Goal: Task Accomplishment & Management: Complete application form

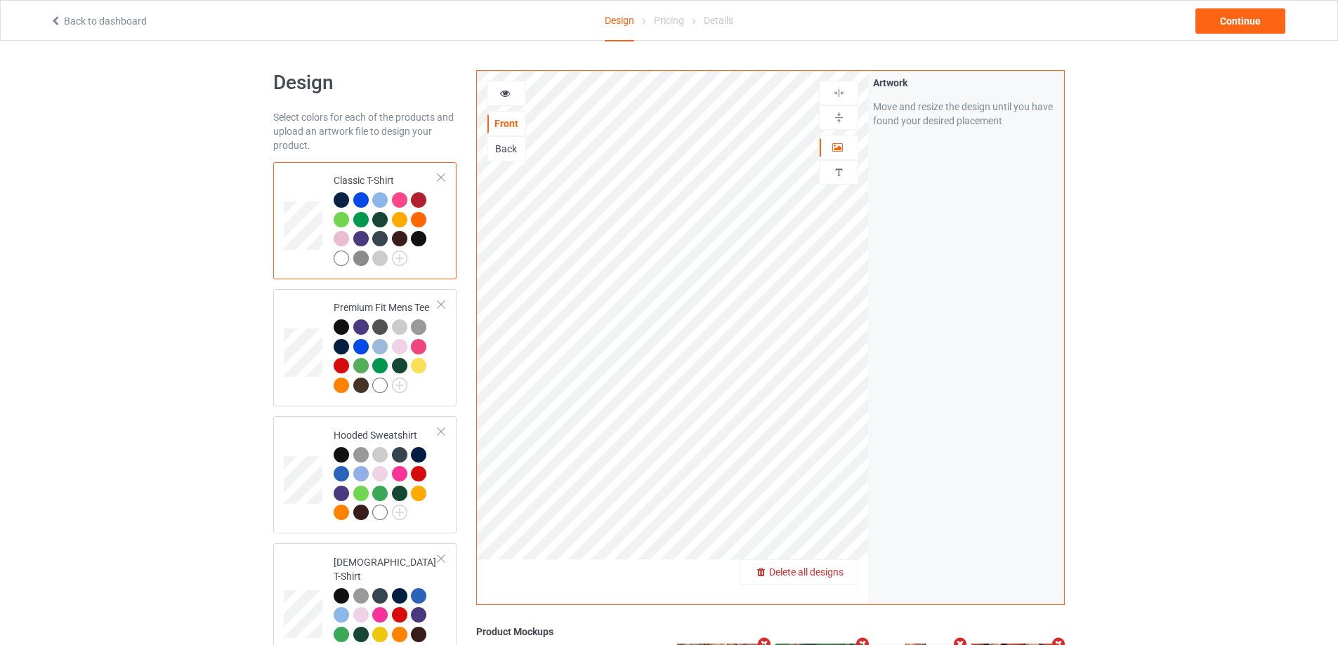
click at [842, 571] on span "Delete all designs" at bounding box center [806, 572] width 74 height 11
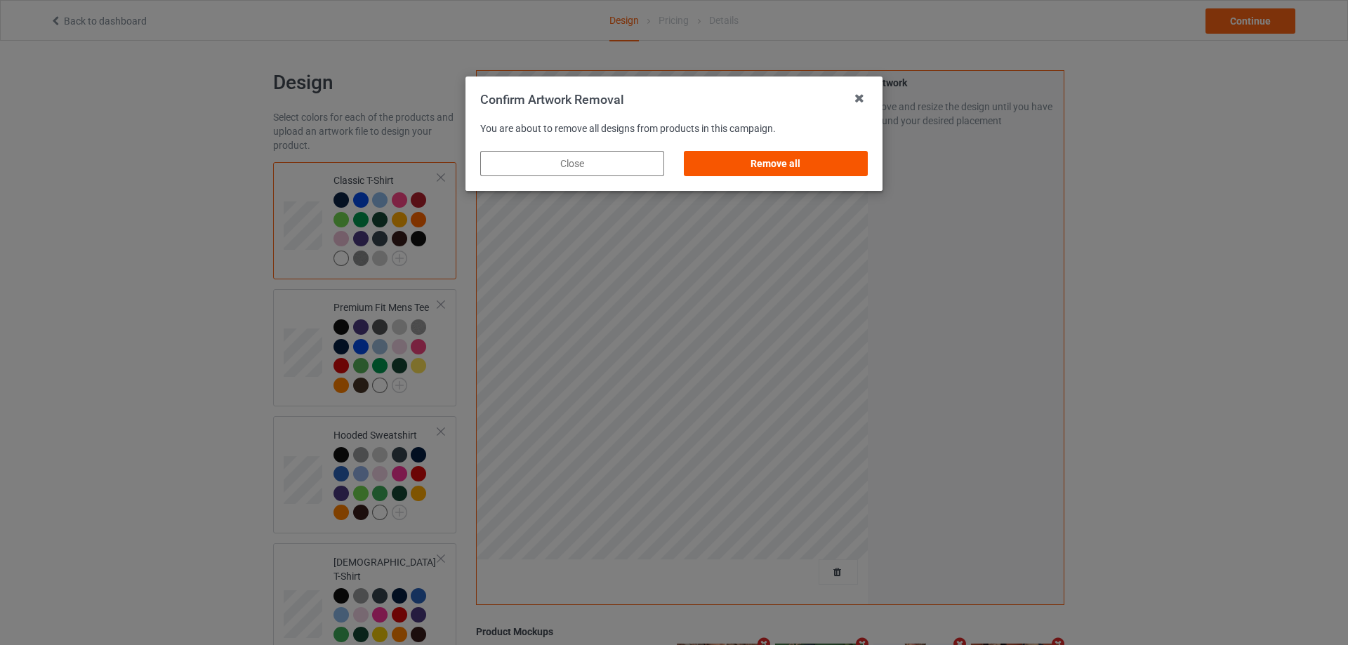
click at [855, 166] on div "Remove all" at bounding box center [776, 163] width 184 height 25
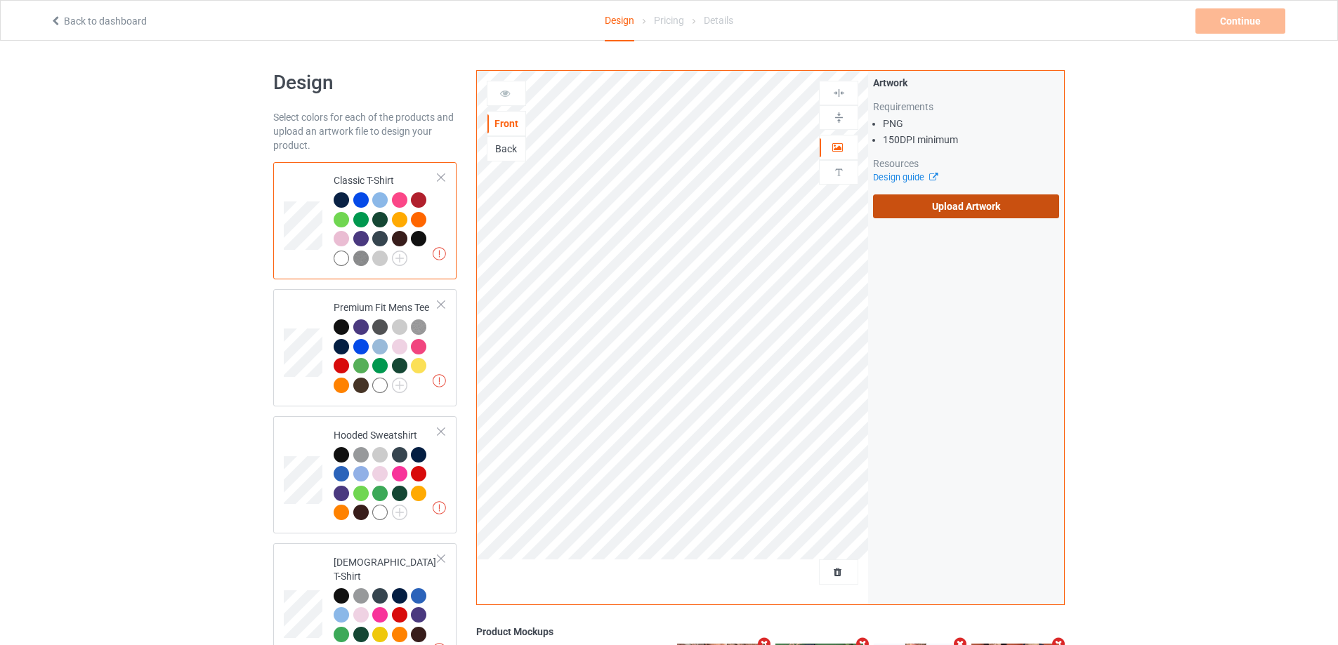
click at [937, 197] on label "Upload Artwork" at bounding box center [966, 207] width 186 height 24
click at [0, 0] on input "Upload Artwork" at bounding box center [0, 0] width 0 height 0
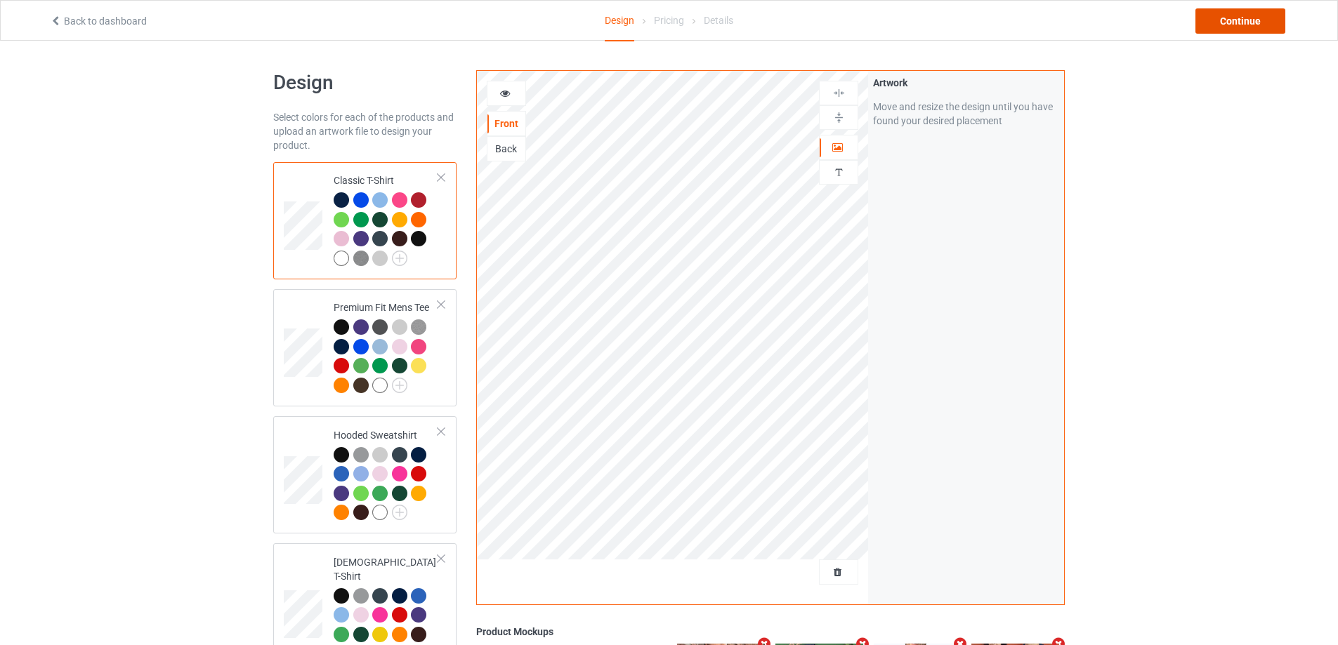
click at [1258, 24] on div "Continue" at bounding box center [1240, 20] width 90 height 25
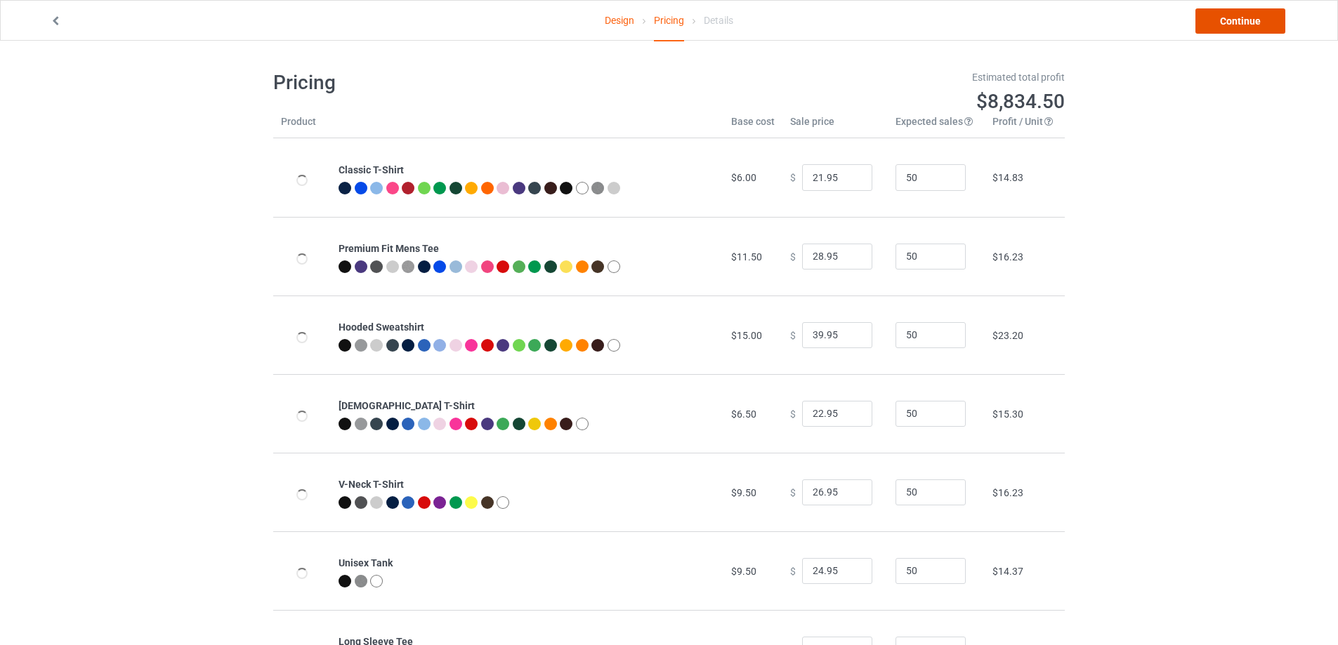
click at [1256, 24] on link "Continue" at bounding box center [1240, 20] width 90 height 25
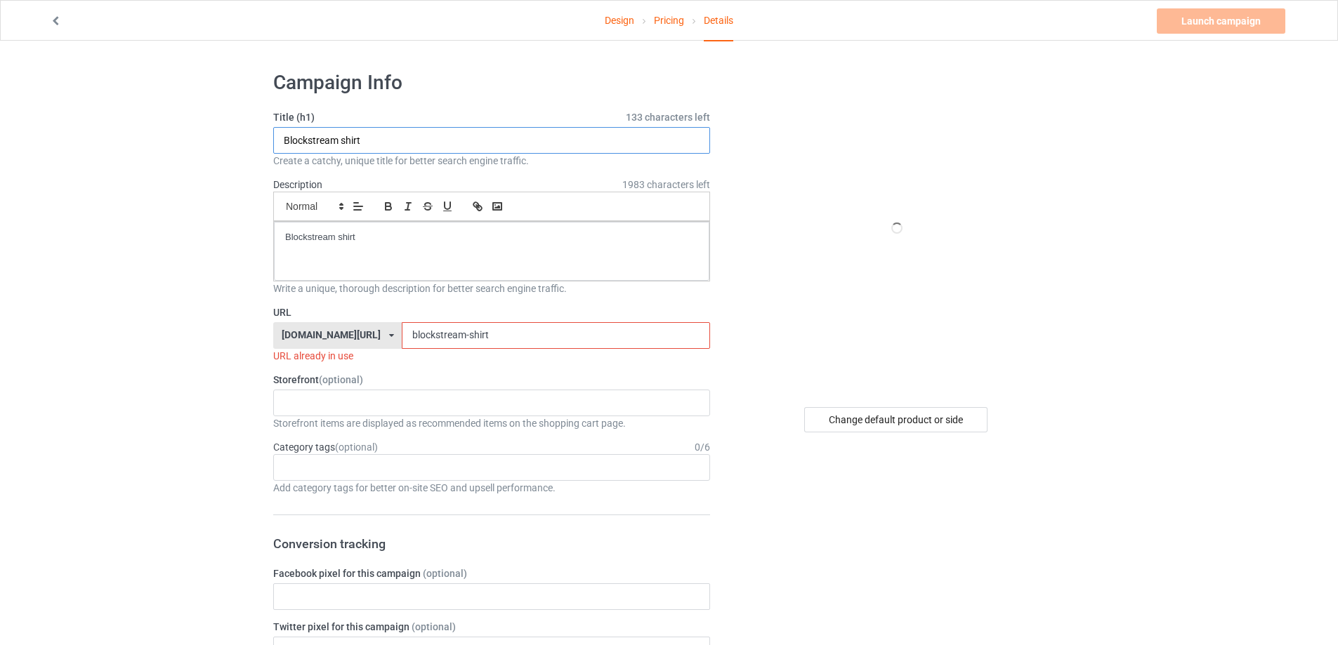
drag, startPoint x: 121, startPoint y: 133, endPoint x: 77, endPoint y: 132, distance: 44.3
paste input "Hawk [PERSON_NAME] Wearing Black Opportunities"
type input "Hawk [PERSON_NAME] Wearing Black Opportunities shirt"
drag, startPoint x: 381, startPoint y: 237, endPoint x: 171, endPoint y: 227, distance: 209.5
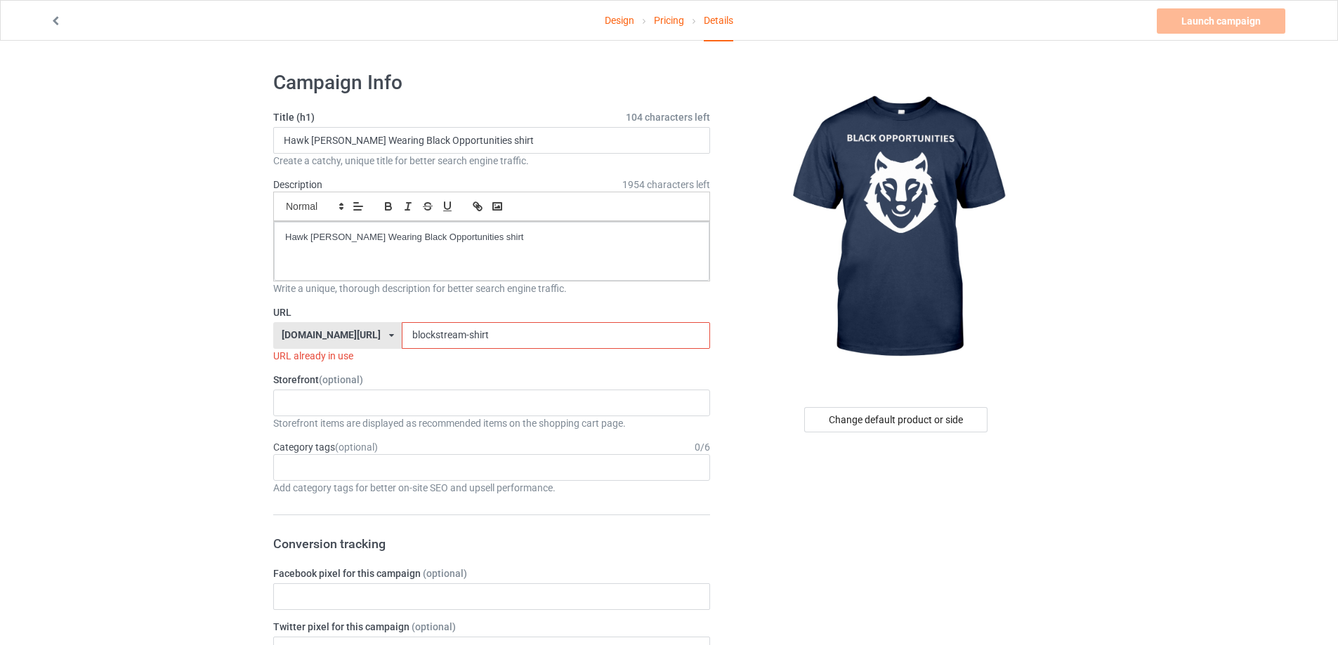
drag, startPoint x: 528, startPoint y: 337, endPoint x: 265, endPoint y: 337, distance: 262.6
paste input "[PERSON_NAME]-wearing-black-opportunities"
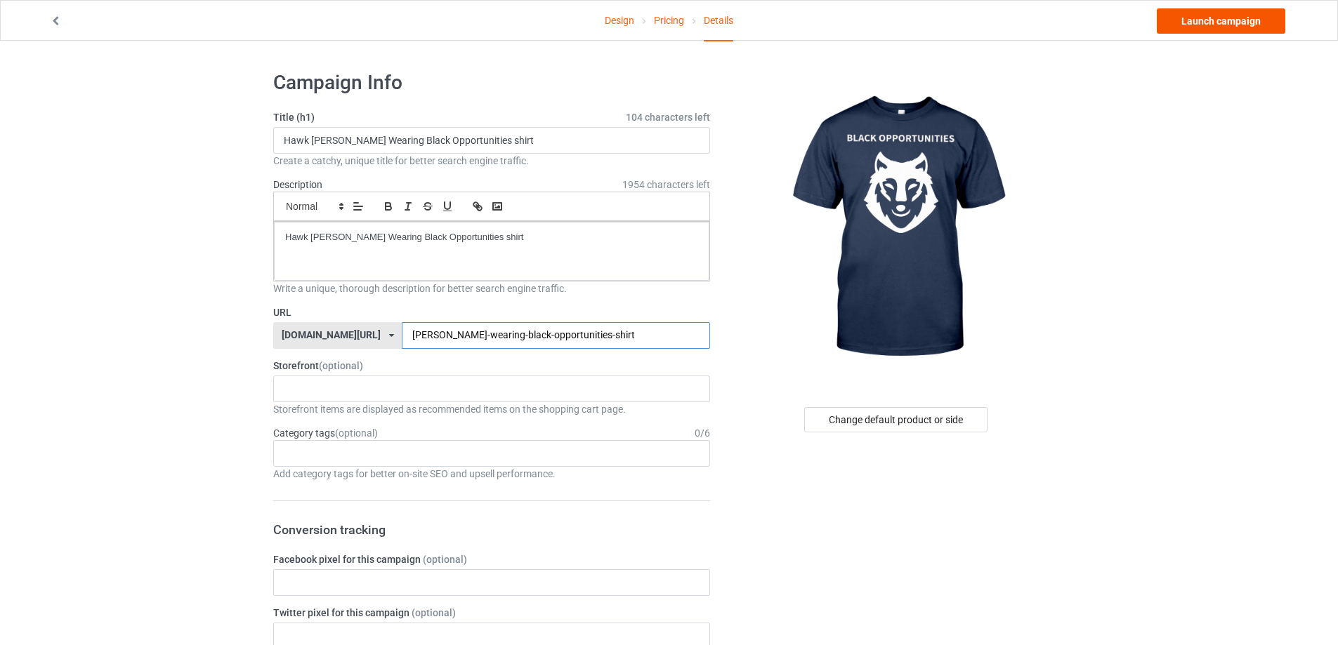
type input "[PERSON_NAME]-wearing-black-opportunities-shirt"
click at [1229, 23] on link "Launch campaign" at bounding box center [1221, 20] width 129 height 25
